Goal: Task Accomplishment & Management: Manage account settings

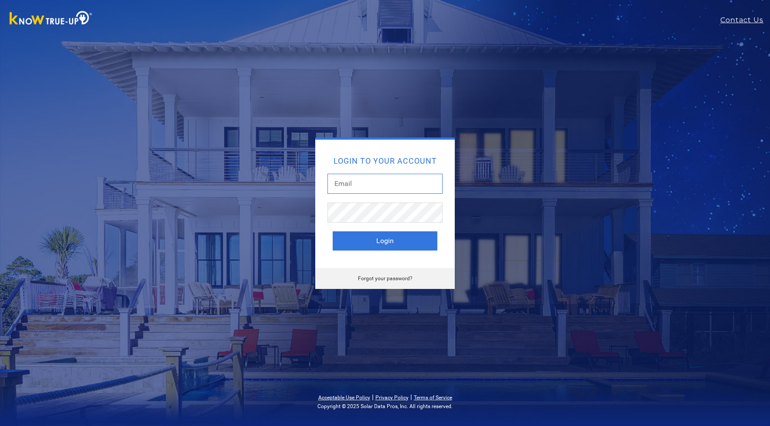
type input "[EMAIL_ADDRESS][DOMAIN_NAME]"
click at [378, 239] on button "Login" at bounding box center [385, 240] width 105 height 19
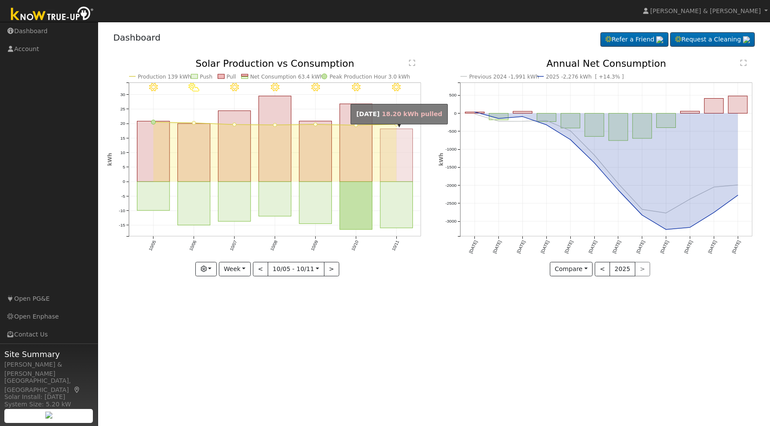
click at [398, 177] on rect "onclick=""" at bounding box center [396, 155] width 32 height 53
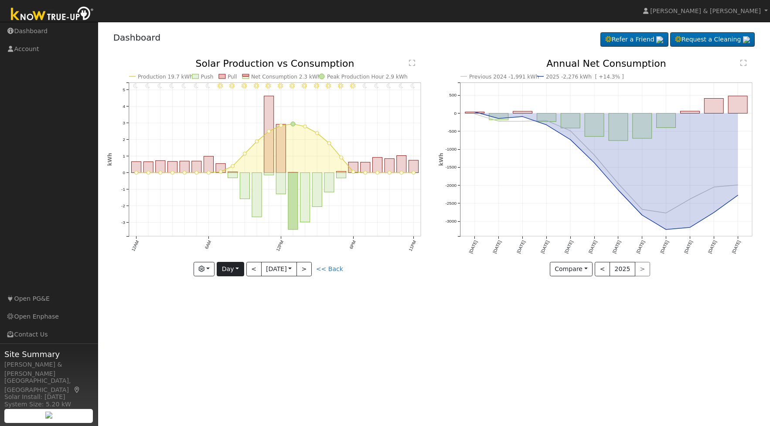
click at [240, 267] on button "Day" at bounding box center [230, 269] width 27 height 15
click at [233, 302] on link "Week" at bounding box center [247, 299] width 61 height 12
type input "[DATE]"
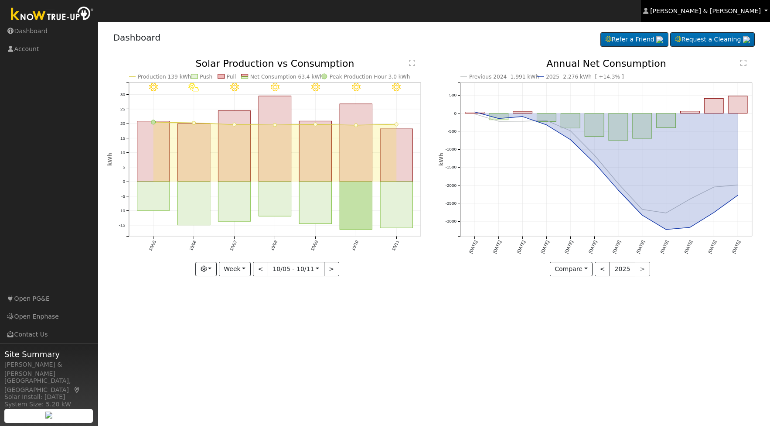
click at [712, 15] on link "[PERSON_NAME] & [PERSON_NAME]" at bounding box center [705, 11] width 129 height 22
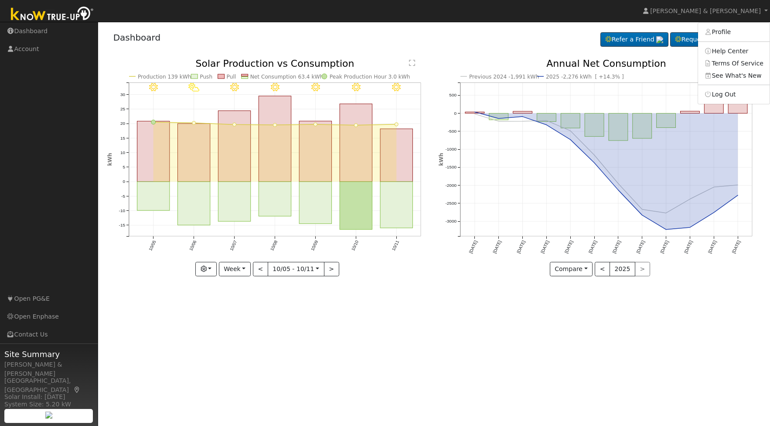
click at [720, 95] on link "Log Out" at bounding box center [734, 94] width 72 height 12
